Goal: Information Seeking & Learning: Understand process/instructions

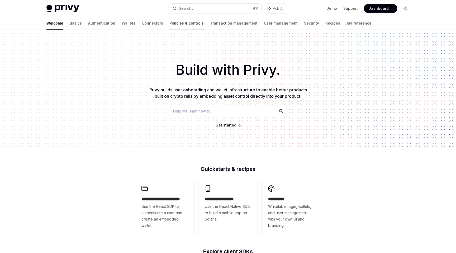
click at [169, 25] on link "Policies & controls" at bounding box center [186, 23] width 34 height 13
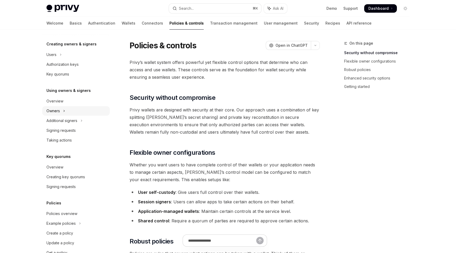
scroll to position [123, 0]
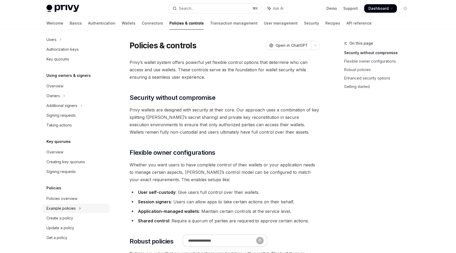
click at [75, 211] on div "Example policies" at bounding box center [60, 208] width 29 height 6
type textarea "*"
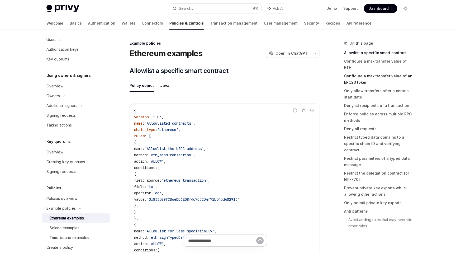
click at [354, 72] on link "Configure a max transfer value of an ERC20 token" at bounding box center [379, 79] width 70 height 15
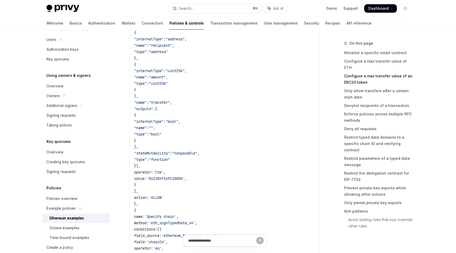
scroll to position [668, 0]
